Goal: Subscribe to service/newsletter

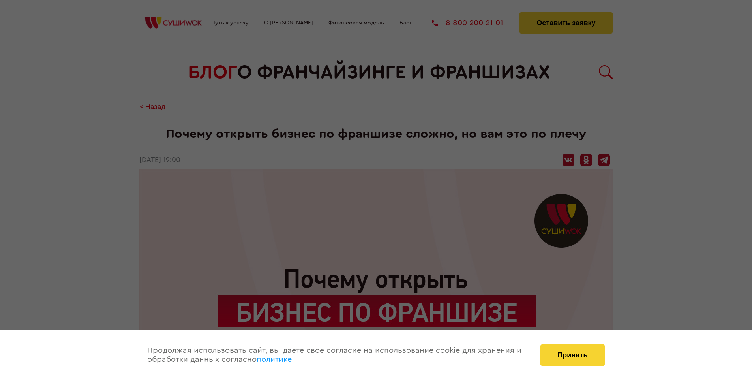
scroll to position [1272, 0]
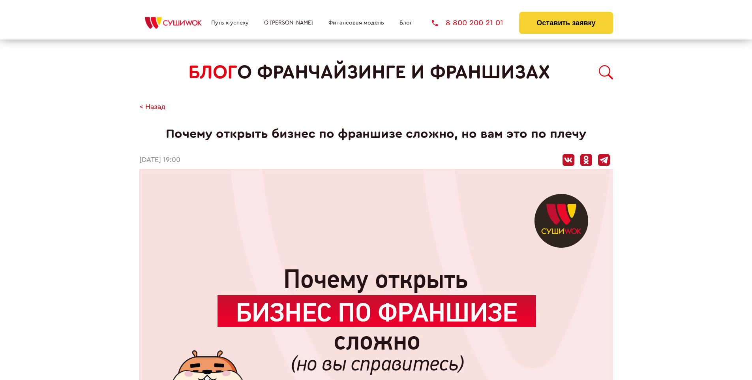
scroll to position [1272, 0]
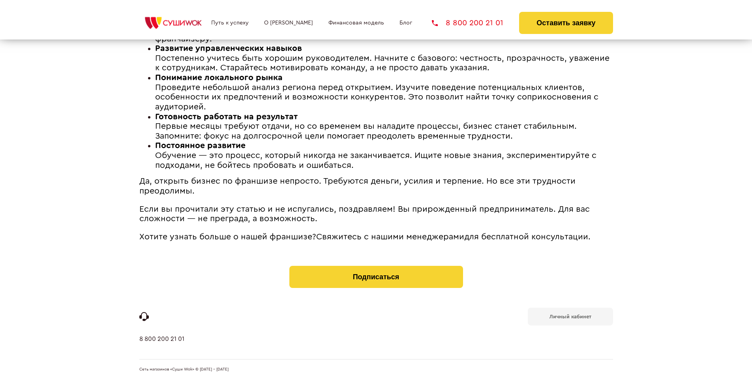
click at [570, 316] on b "Личный кабинет" at bounding box center [570, 316] width 42 height 5
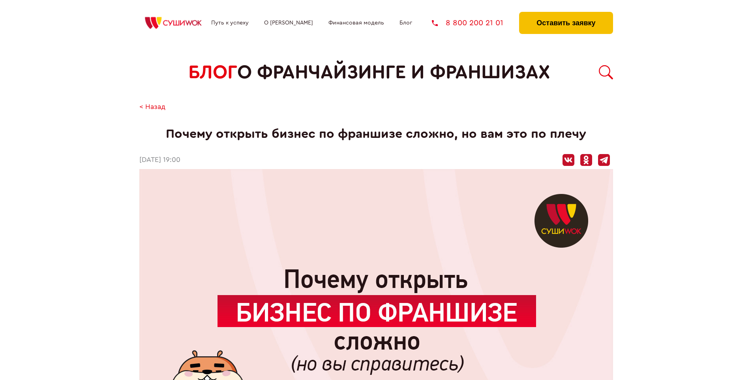
click at [565, 14] on button "Оставить заявку" at bounding box center [566, 23] width 94 height 22
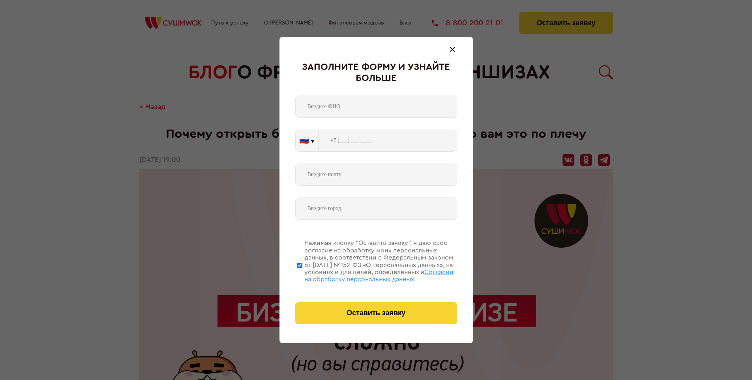
click at [366, 274] on span "Согласии на обработку персональных данных" at bounding box center [378, 275] width 149 height 13
click at [302, 274] on input "Нажимая кнопку “Оставить заявку”, я даю свое согласие на обработку моих персона…" at bounding box center [299, 264] width 5 height 63
checkbox input "false"
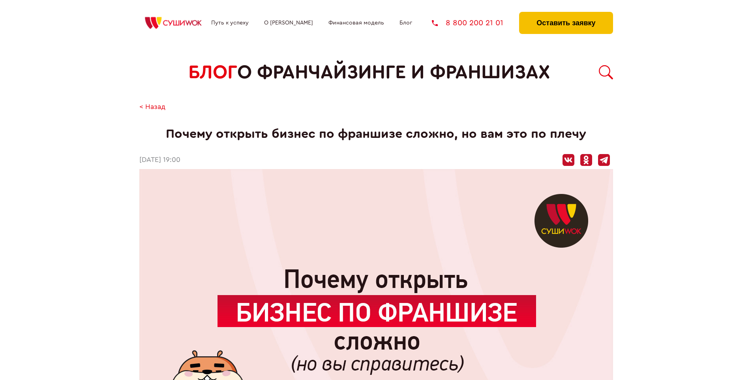
click at [565, 14] on button "Оставить заявку" at bounding box center [566, 23] width 94 height 22
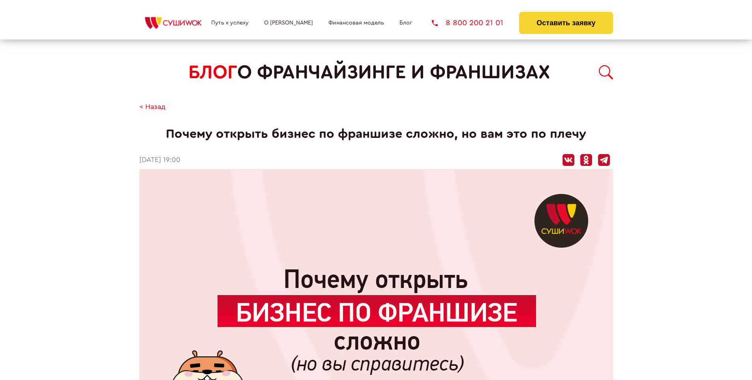
scroll to position [1272, 0]
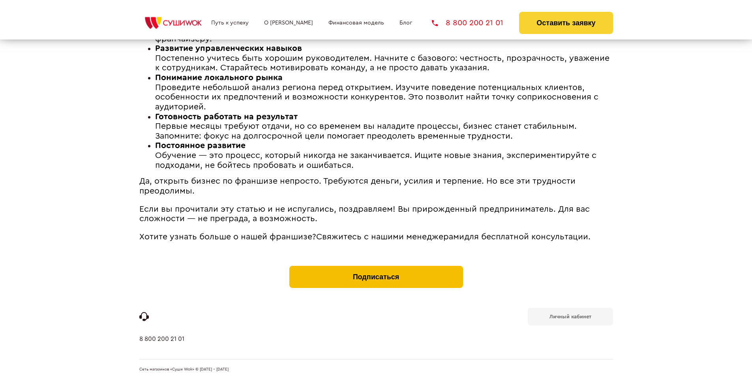
click at [376, 268] on button "Подписаться" at bounding box center [376, 277] width 174 height 22
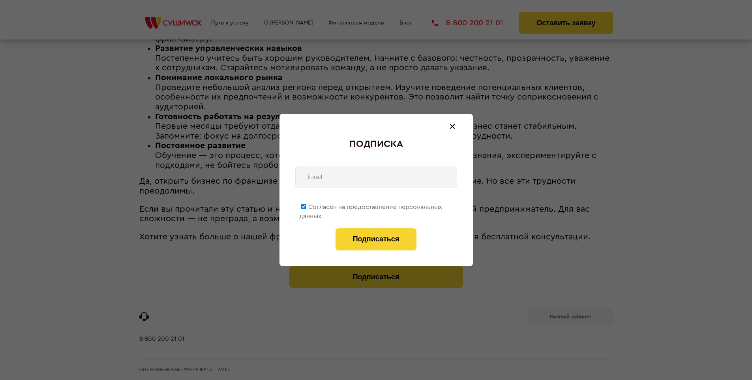
click at [371, 205] on span "Согласен на предоставление персональных данных" at bounding box center [370, 211] width 143 height 15
click at [306, 205] on input "Согласен на предоставление персональных данных" at bounding box center [303, 206] width 5 height 5
checkbox input "false"
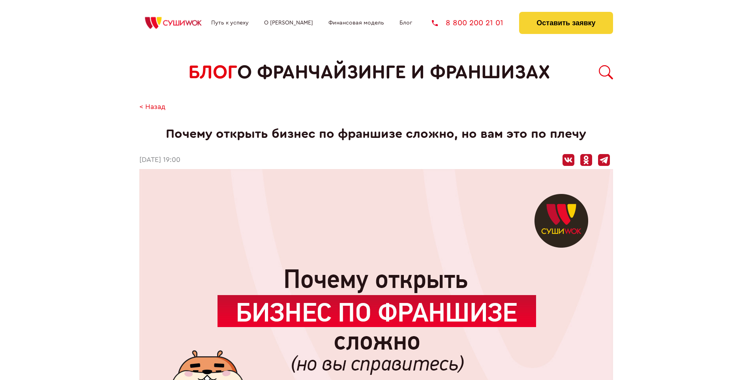
scroll to position [1272, 0]
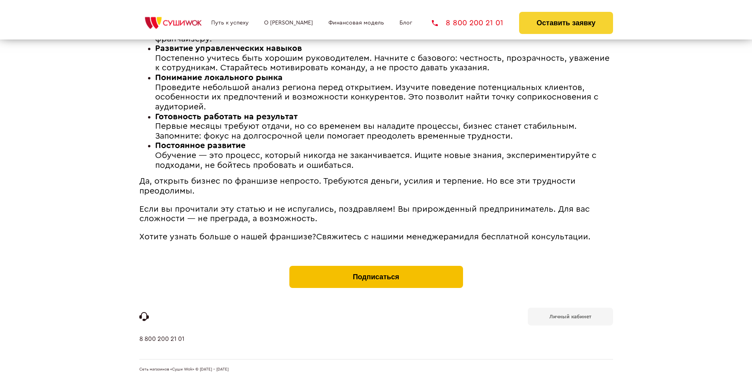
click at [376, 268] on button "Подписаться" at bounding box center [376, 277] width 174 height 22
